Goal: Task Accomplishment & Management: Manage account settings

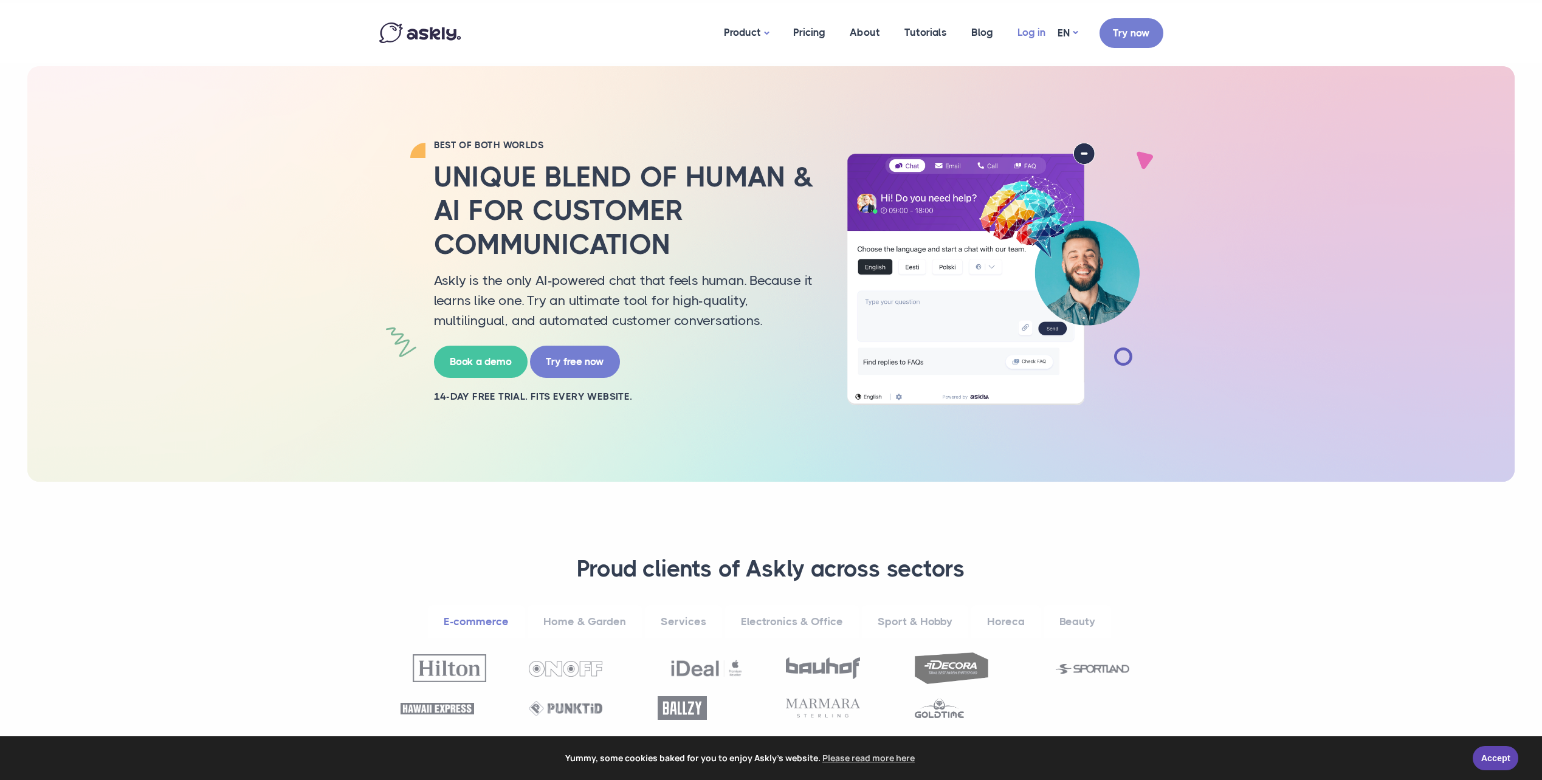
click at [1036, 37] on link "Log in" at bounding box center [1031, 32] width 52 height 59
